Goal: Find specific page/section: Find specific page/section

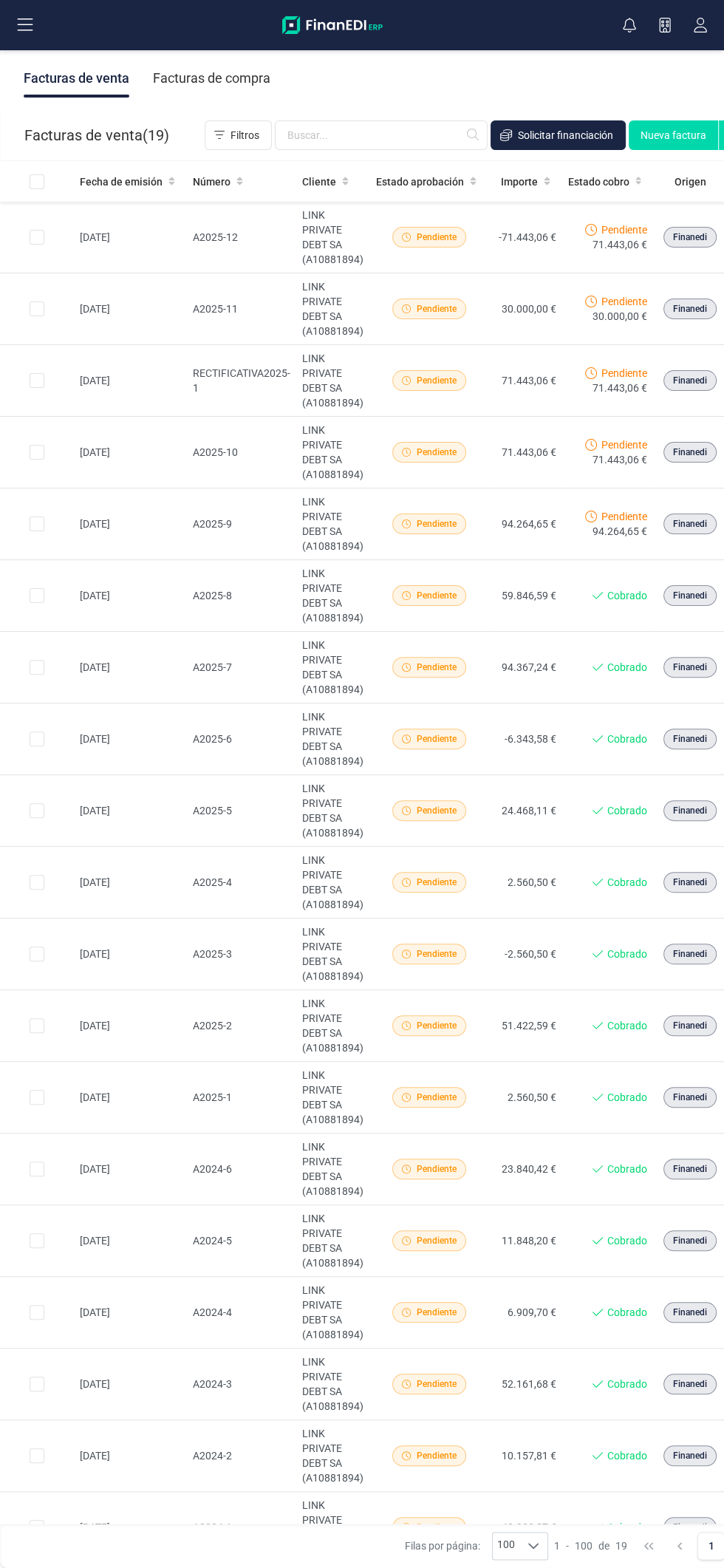
click at [410, 86] on div "Facturas de venta Facturas de compra" at bounding box center [400, 78] width 801 height 62
click at [225, 79] on div "Facturas de compra" at bounding box center [211, 78] width 117 height 39
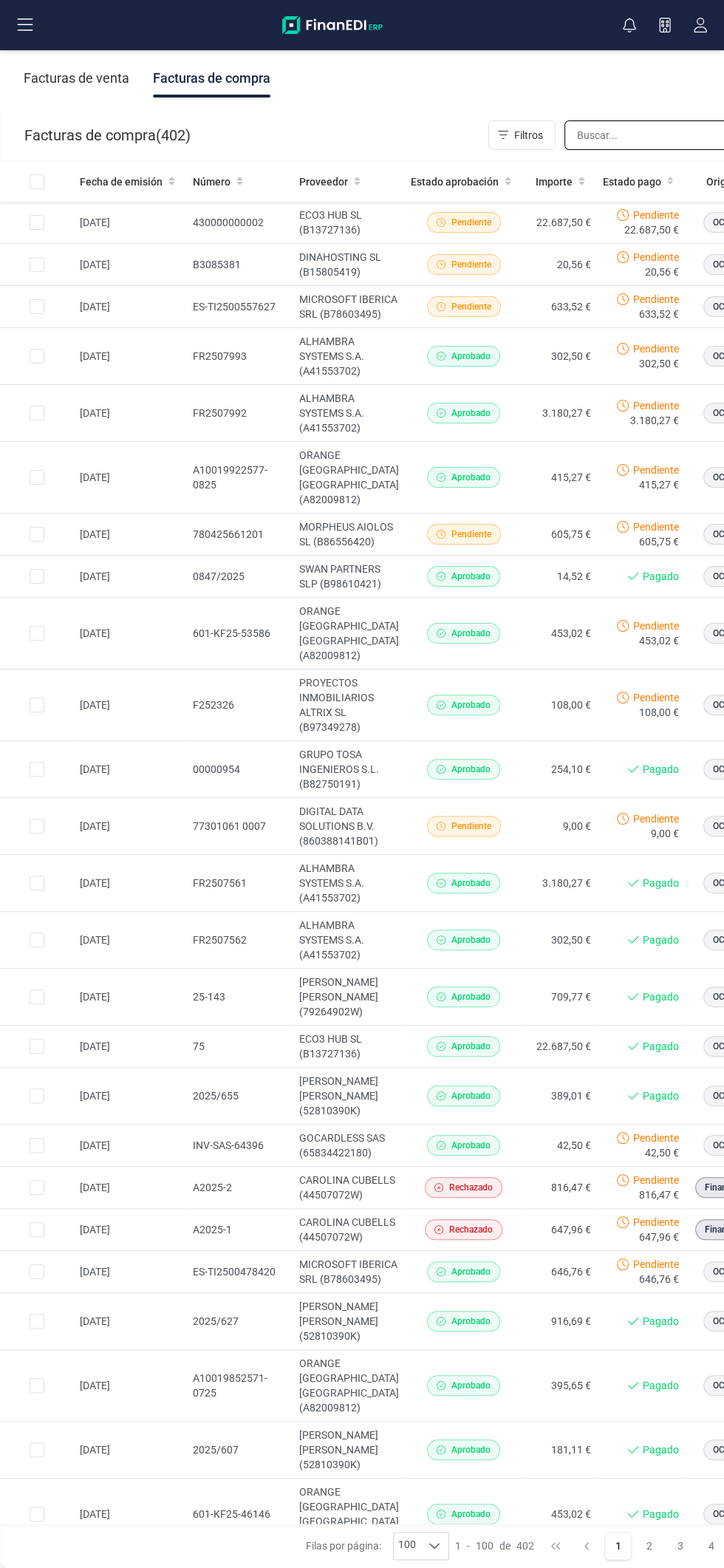
click at [622, 135] on input "text" at bounding box center [671, 135] width 213 height 30
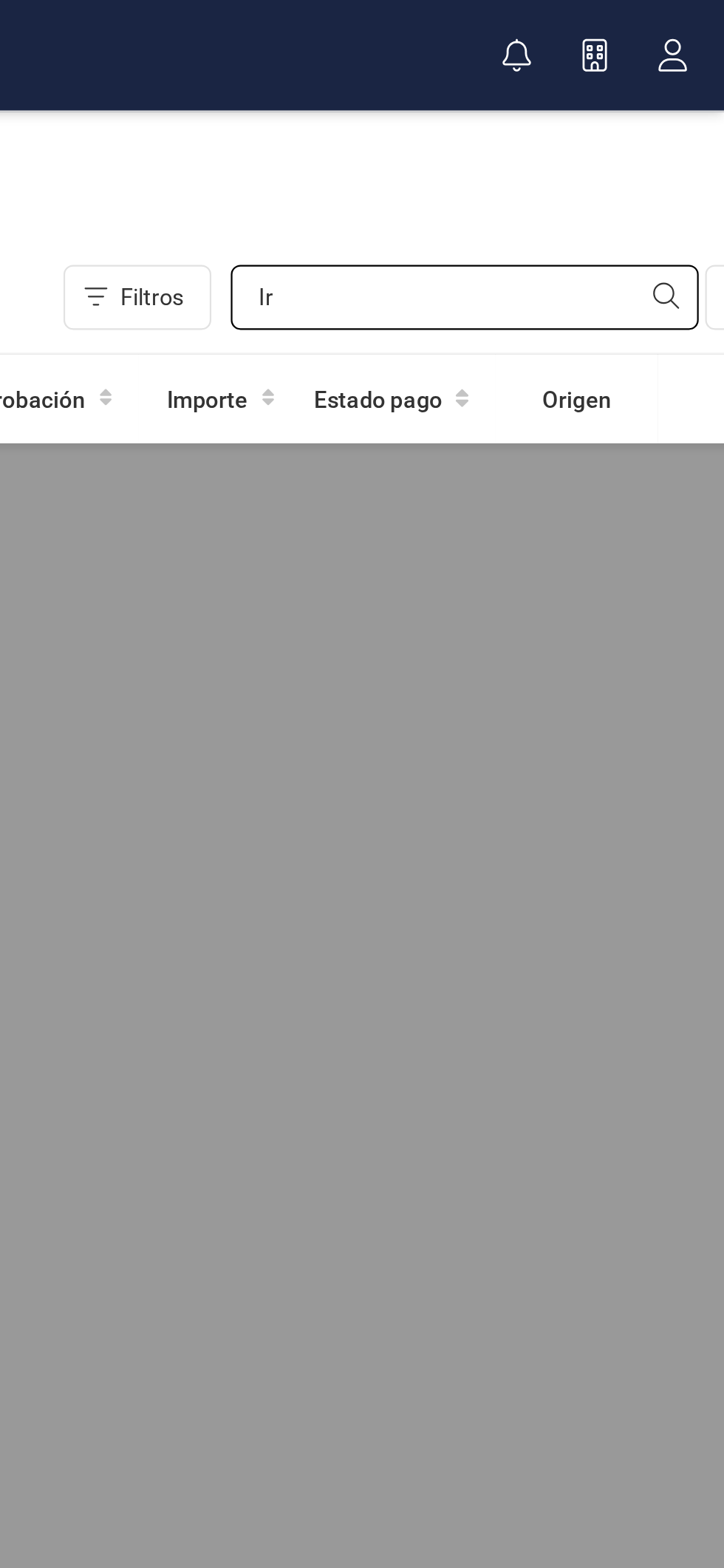
type input "I"
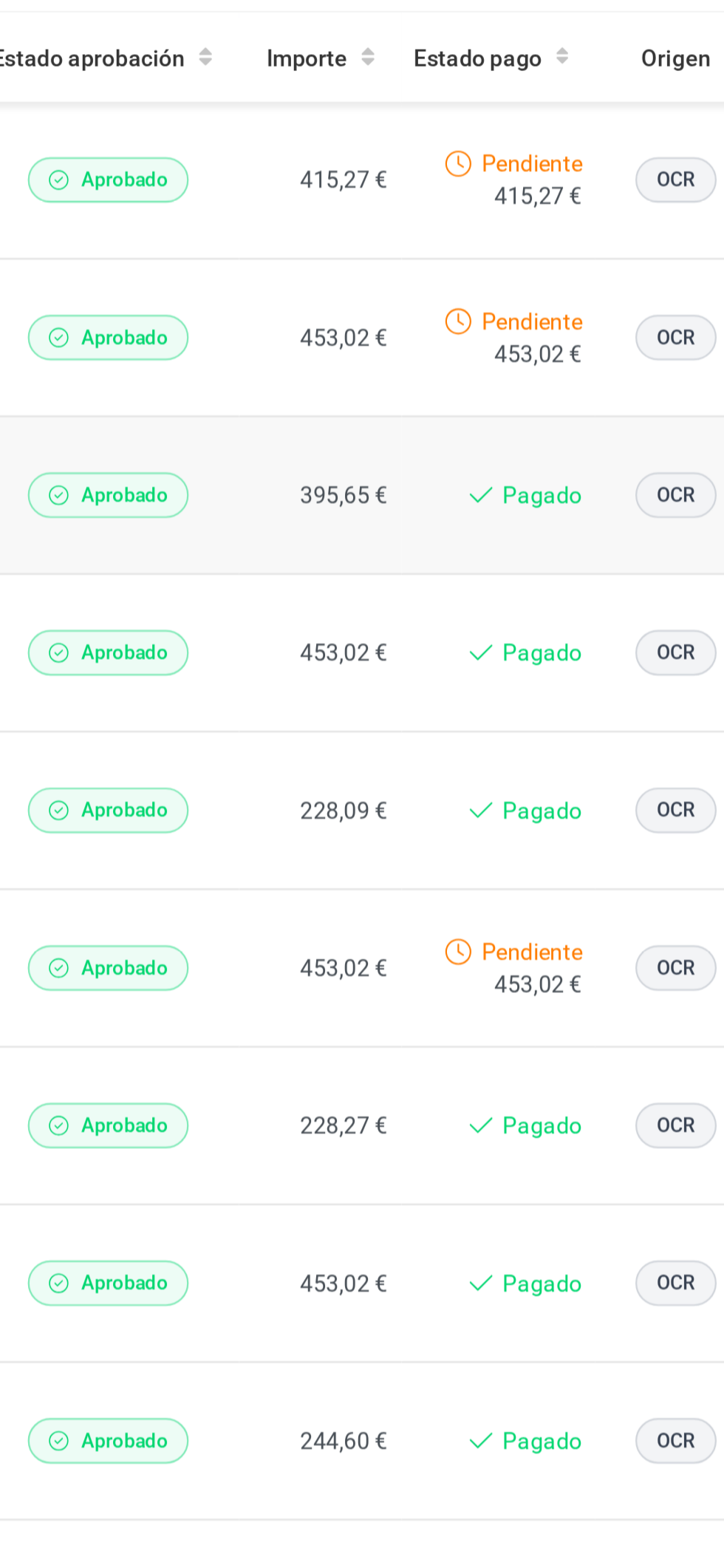
type input "Orange"
click at [693, 374] on span "OCR" at bounding box center [701, 381] width 17 height 13
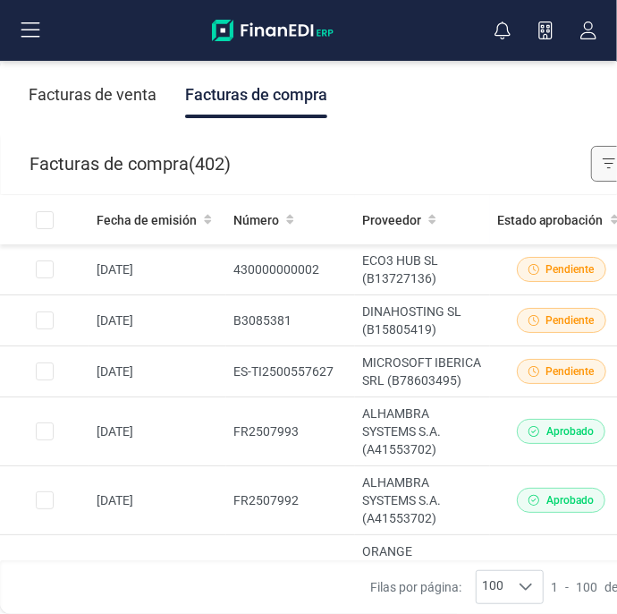
click at [603, 163] on icon "Filtros" at bounding box center [609, 164] width 13 height 14
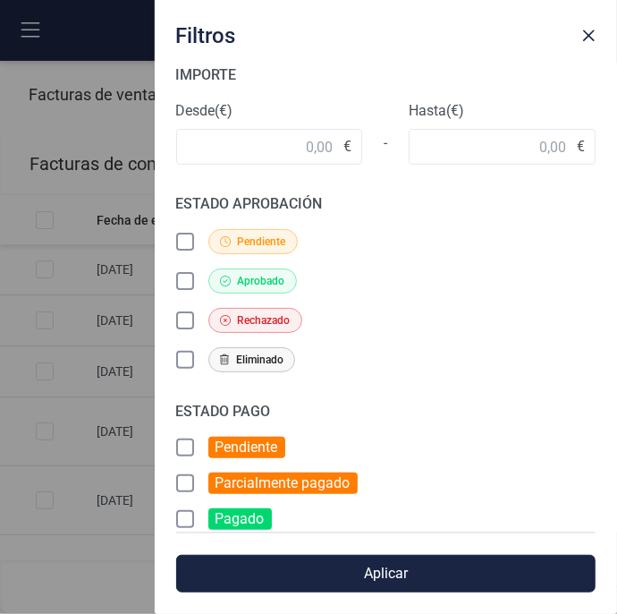
click at [89, 123] on div "Filtros IMPORTE Desde (€) € - Hasta (€) € ESTADO APROBACIÓN Pendiente Aprobado …" at bounding box center [308, 307] width 617 height 614
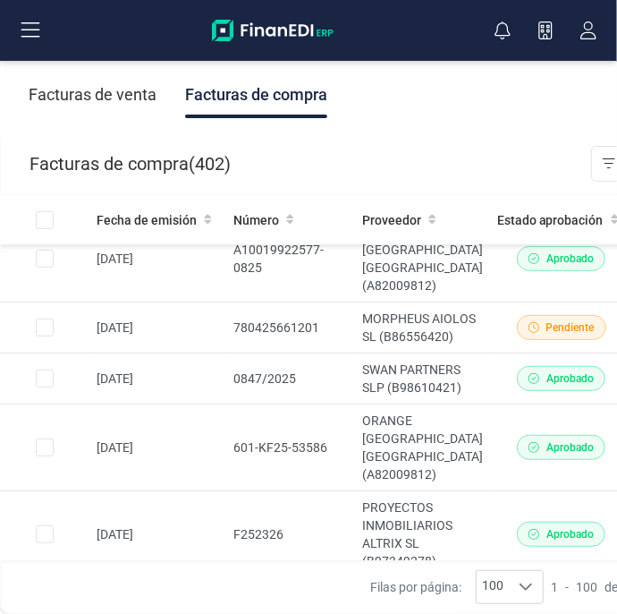
scroll to position [332, 0]
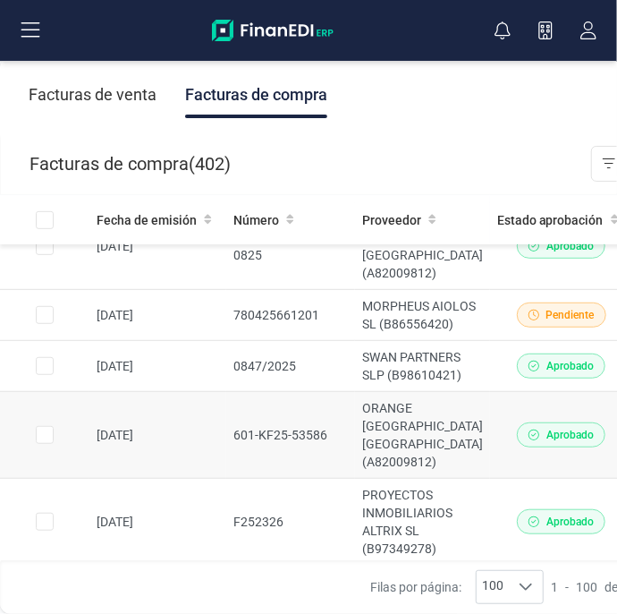
click at [473, 412] on td "ORANGE [GEOGRAPHIC_DATA] [GEOGRAPHIC_DATA] (A82009812)" at bounding box center [422, 435] width 135 height 87
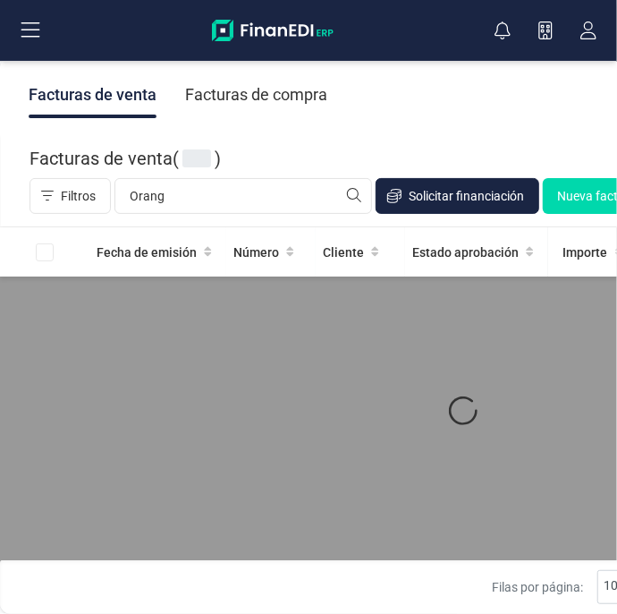
type input "Orange"
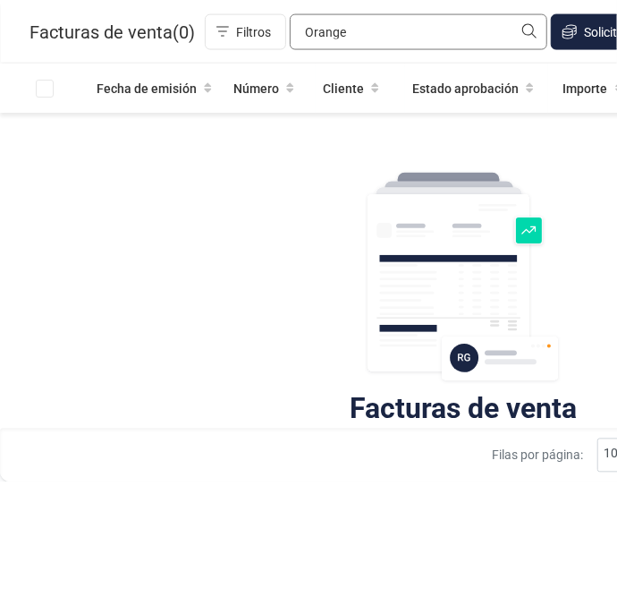
click at [357, 182] on input "Orange" at bounding box center [419, 164] width 258 height 36
click at [352, 182] on input "Orange" at bounding box center [419, 164] width 258 height 36
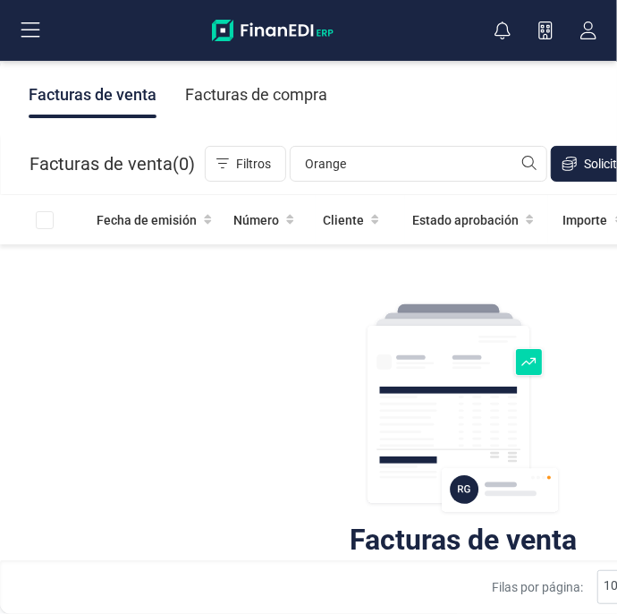
click at [266, 106] on div "Facturas de compra" at bounding box center [256, 95] width 142 height 47
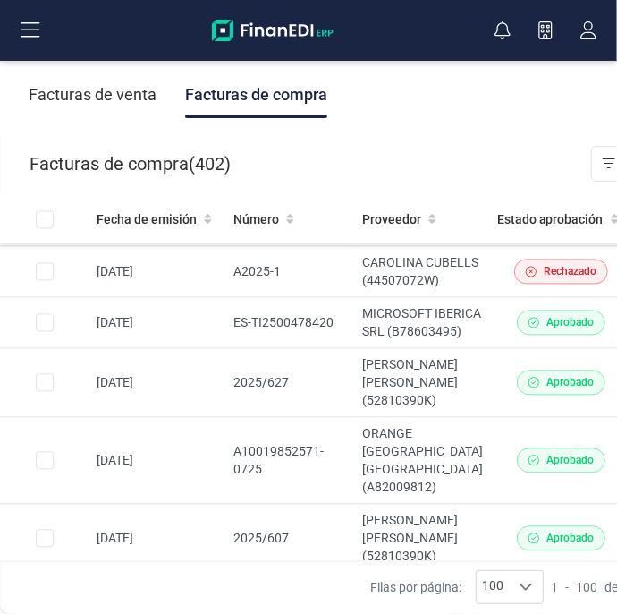
scroll to position [1246, 0]
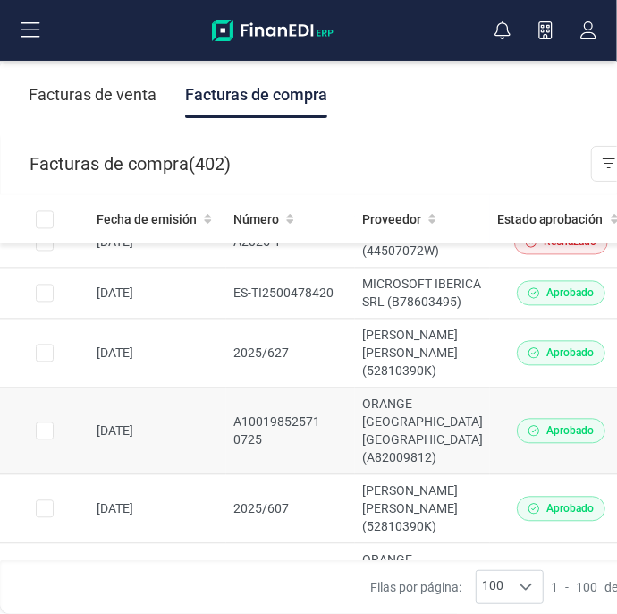
click at [430, 415] on td "ORANGE [GEOGRAPHIC_DATA] [GEOGRAPHIC_DATA] (A82009812)" at bounding box center [422, 431] width 135 height 87
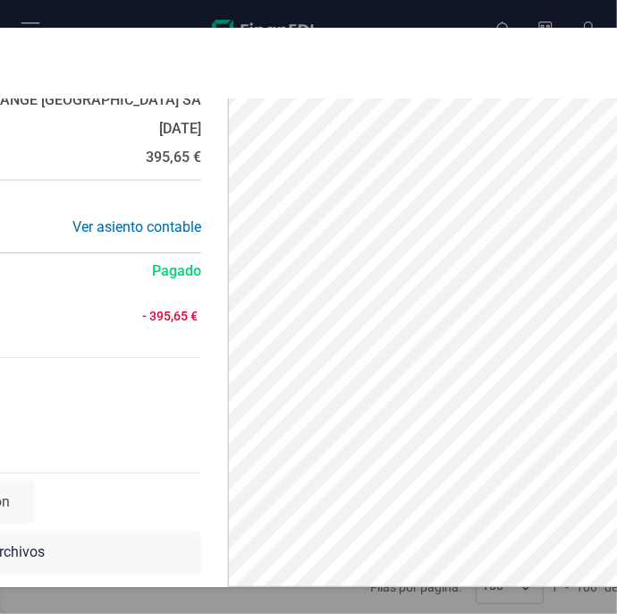
scroll to position [0, 0]
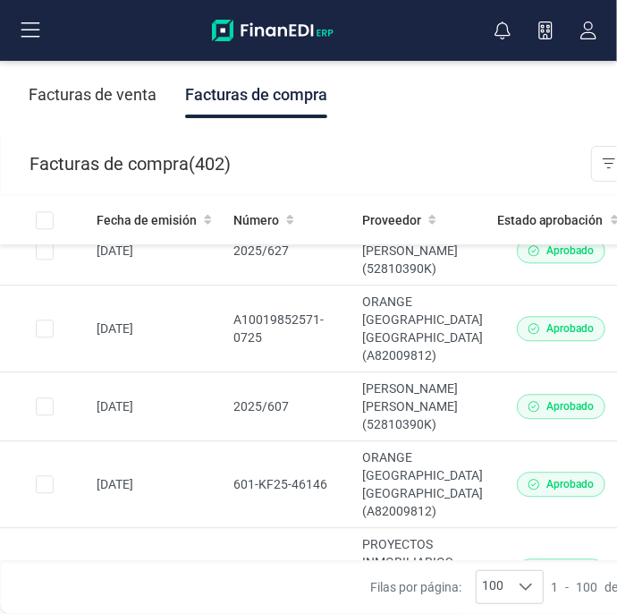
scroll to position [1356, 0]
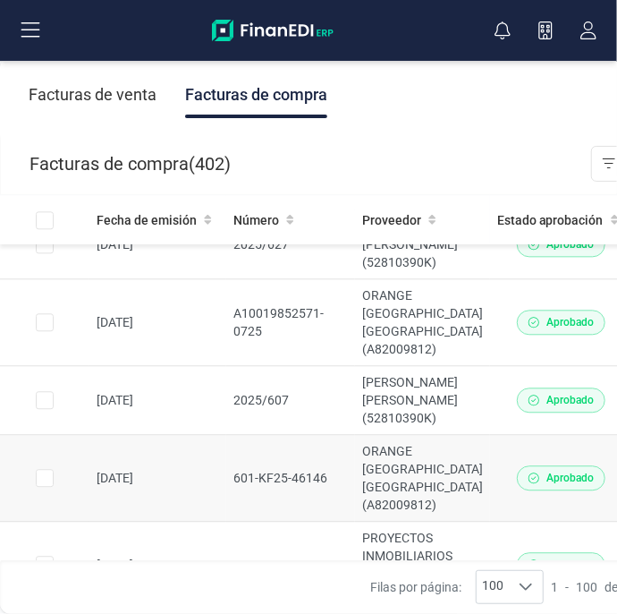
click at [418, 441] on td "ORANGE [GEOGRAPHIC_DATA] [GEOGRAPHIC_DATA] (A82009812)" at bounding box center [422, 478] width 135 height 87
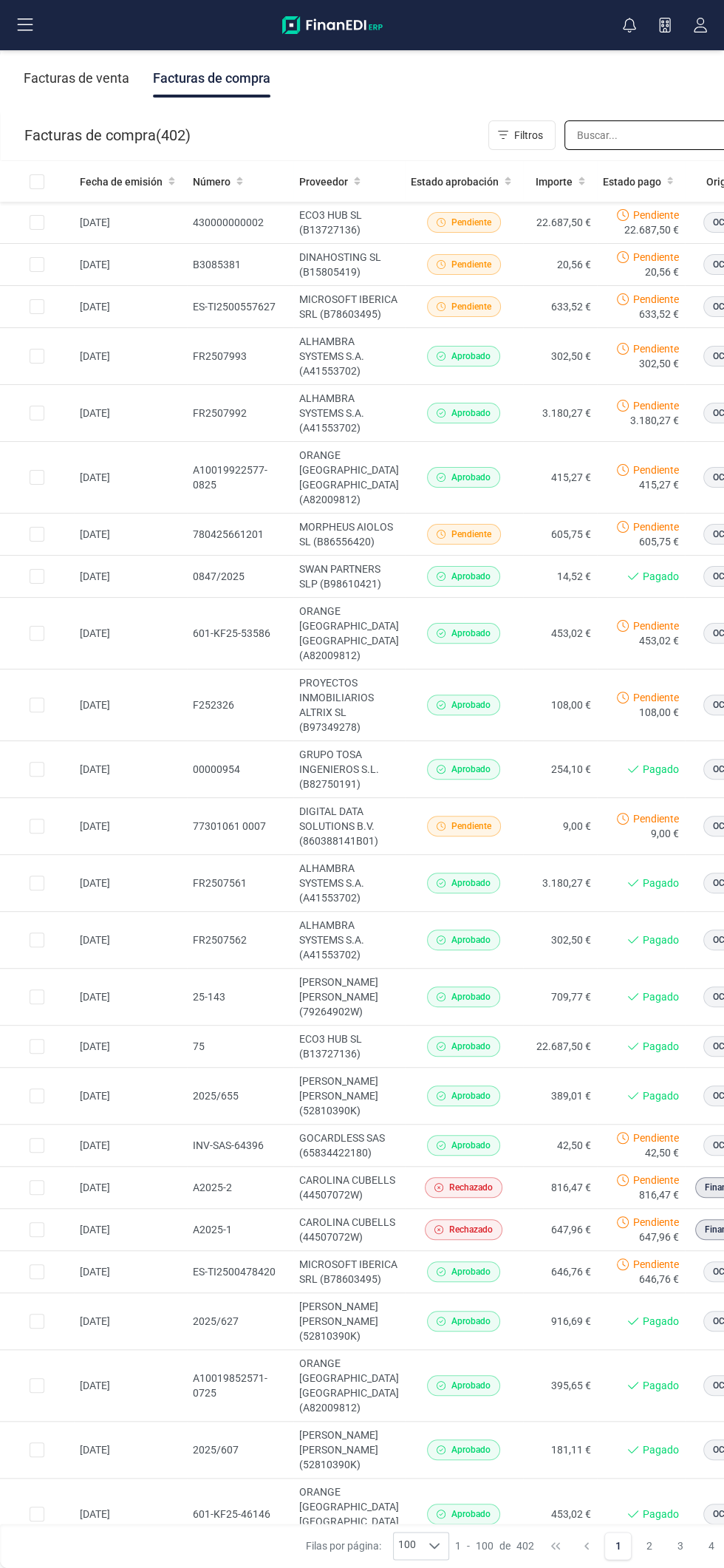
click at [640, 135] on input "text" at bounding box center [671, 135] width 213 height 30
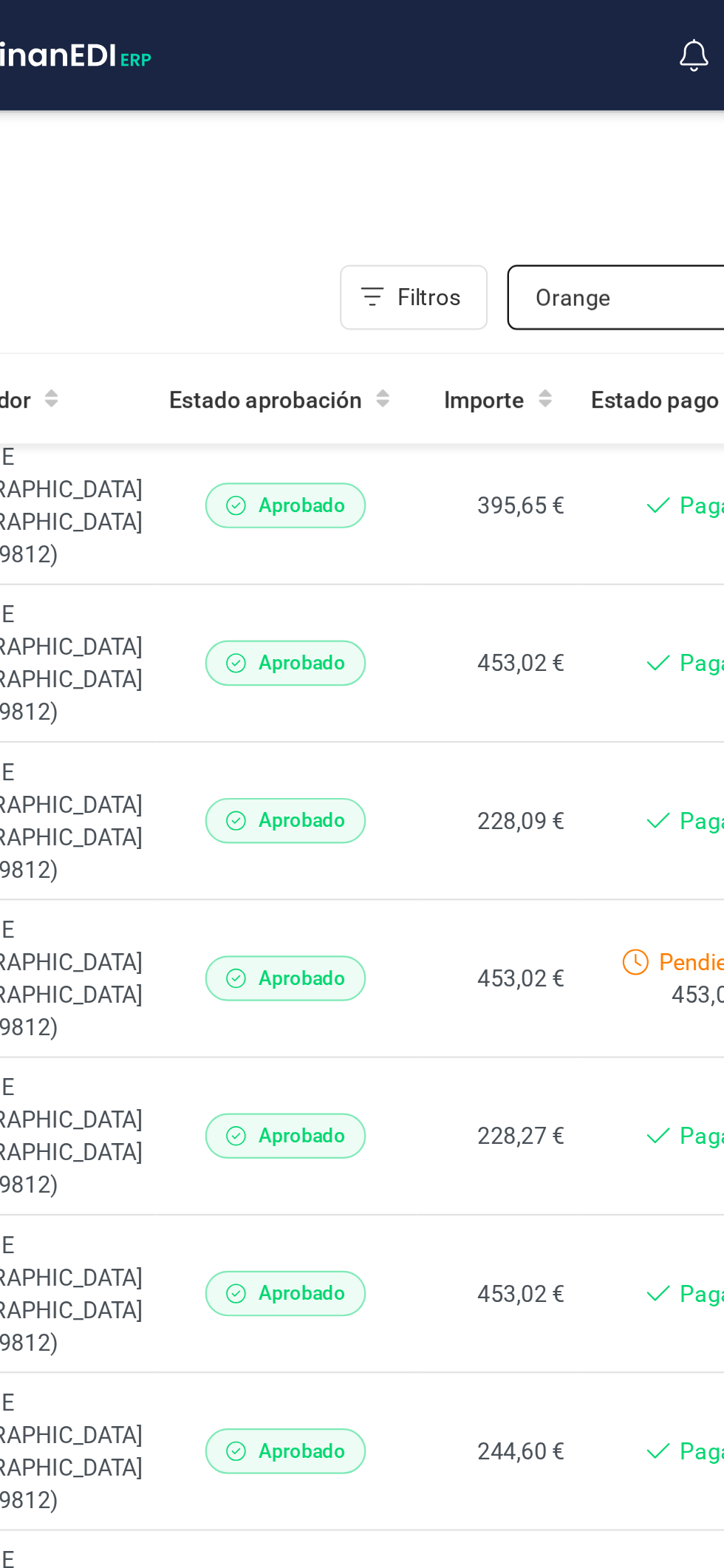
scroll to position [157, 0]
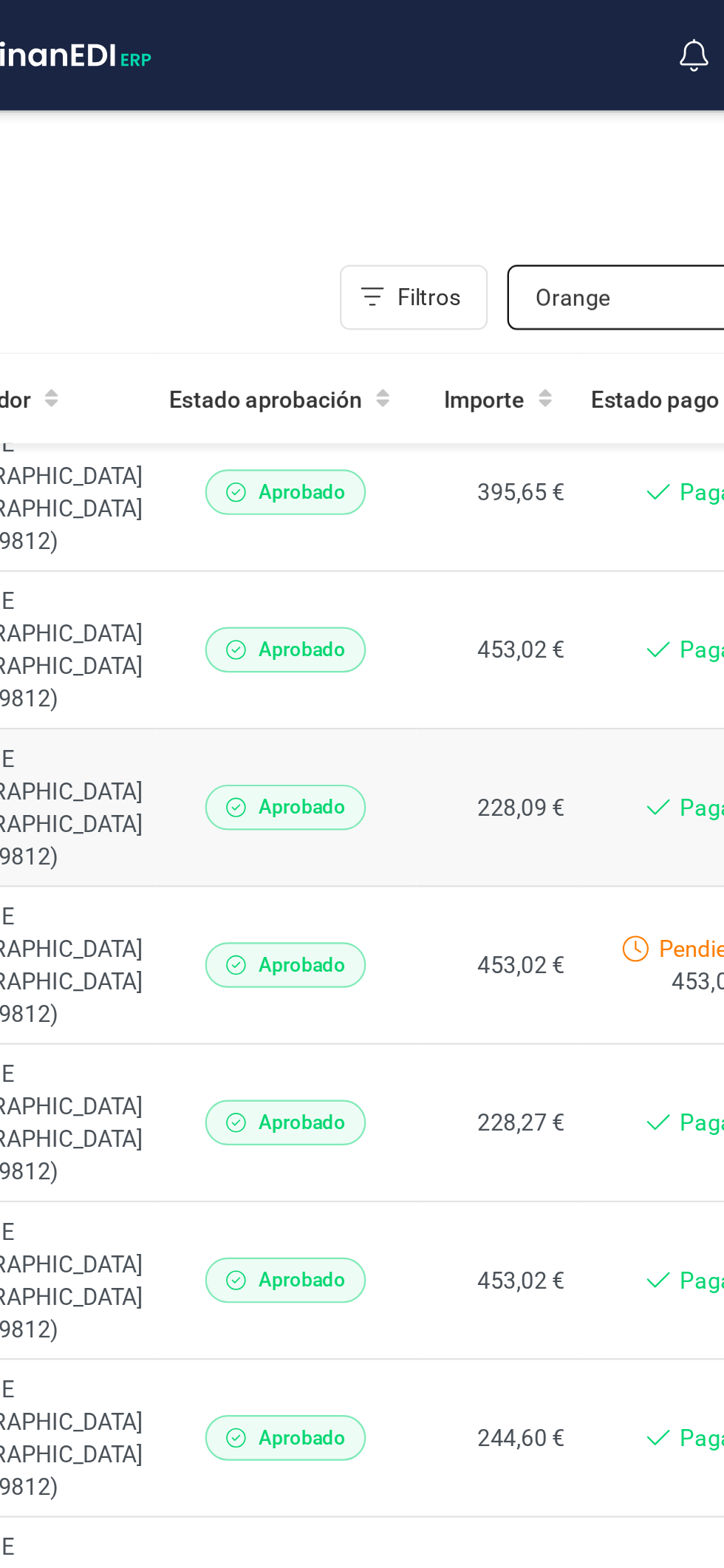
type input "Orange"
click at [503, 332] on td "228,09 €" at bounding box center [539, 367] width 73 height 72
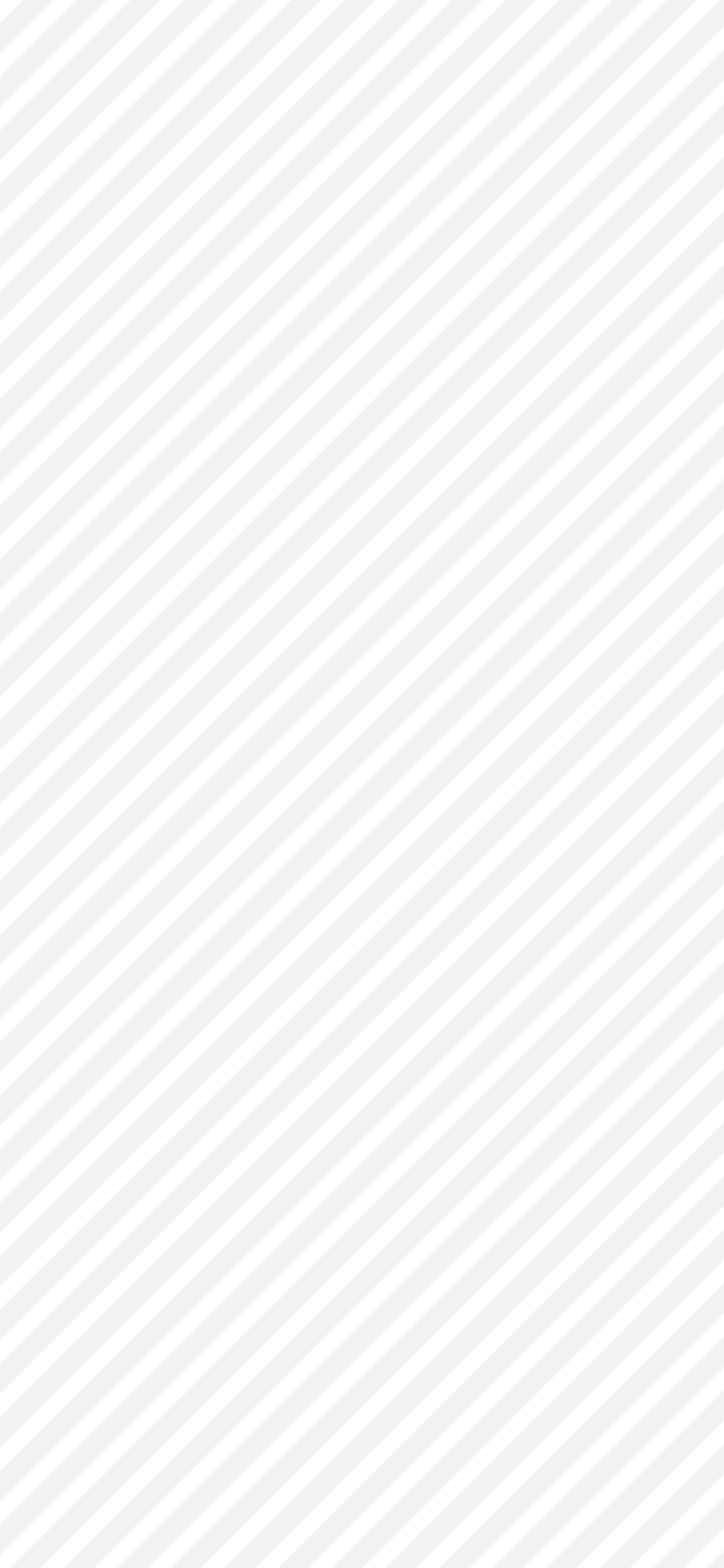
scroll to position [0, 0]
